Goal: Find specific page/section: Find specific page/section

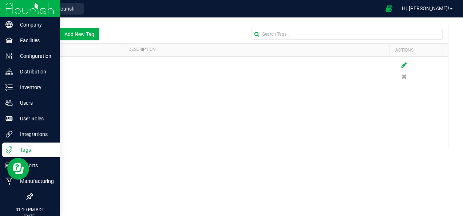
click at [12, 9] on img at bounding box center [29, 8] width 49 height 17
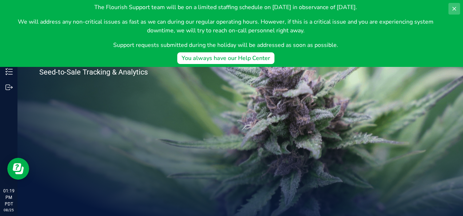
click at [458, 8] on button at bounding box center [454, 9] width 12 height 12
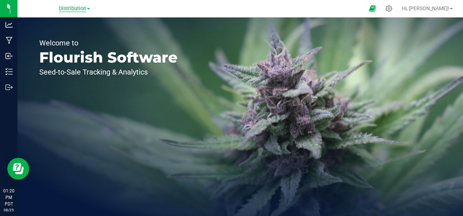
click at [70, 8] on span "Distribution" at bounding box center [72, 8] width 27 height 7
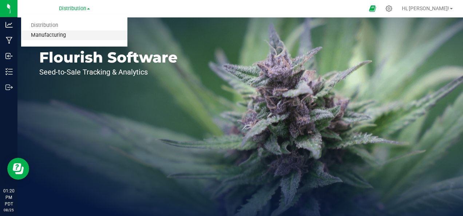
click at [62, 38] on link "Manufacturing" at bounding box center [74, 36] width 106 height 10
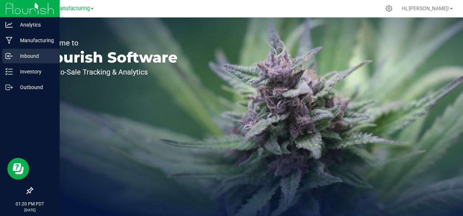
click at [32, 56] on p "Inbound" at bounding box center [35, 56] width 44 height 9
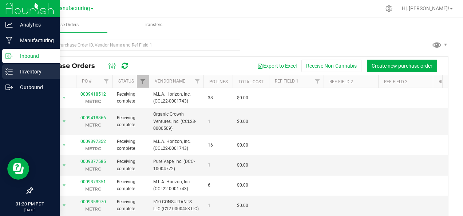
click at [11, 70] on icon at bounding box center [8, 71] width 7 height 7
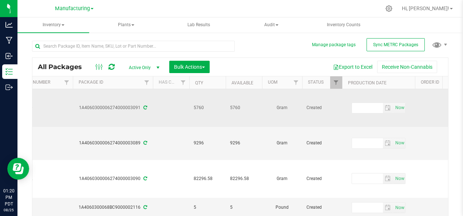
scroll to position [0, 233]
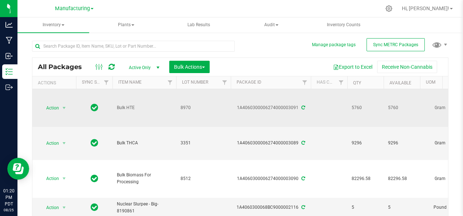
click at [301, 109] on icon at bounding box center [303, 108] width 4 height 4
click at [301, 106] on icon at bounding box center [303, 108] width 4 height 4
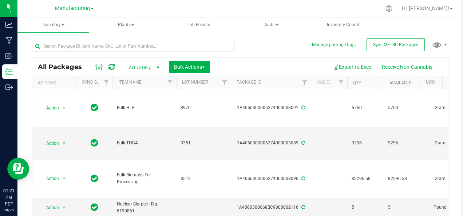
click at [112, 68] on icon at bounding box center [111, 66] width 6 height 7
click at [111, 66] on icon at bounding box center [111, 66] width 6 height 7
